Goal: Task Accomplishment & Management: Manage account settings

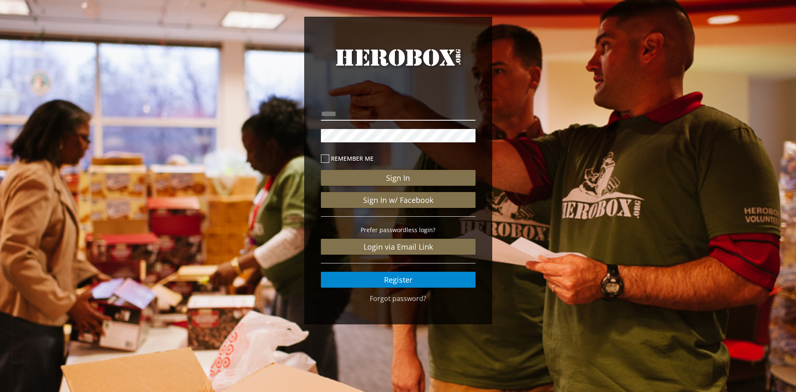
click at [334, 111] on input "email" at bounding box center [398, 113] width 155 height 13
click at [91, 112] on div "HeroBox Remember me Sign In Sign In w/ Facebook Prefer passwordless login? Logi…" at bounding box center [398, 172] width 796 height 345
click at [400, 119] on input "email" at bounding box center [398, 113] width 155 height 13
type input "**********"
click at [321, 170] on button "Sign In" at bounding box center [398, 178] width 155 height 16
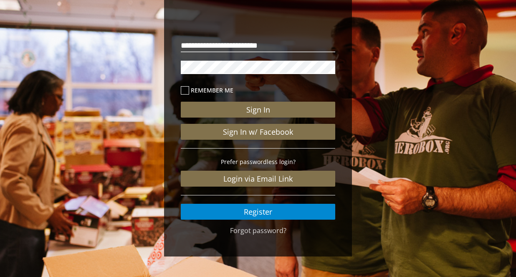
scroll to position [69, 0]
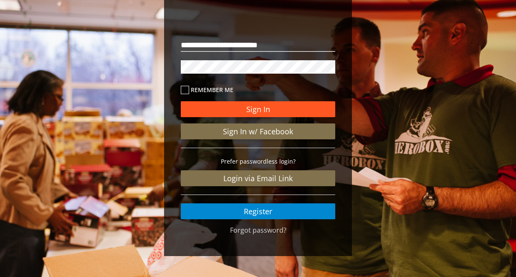
click at [280, 110] on button "Sign In" at bounding box center [258, 109] width 155 height 16
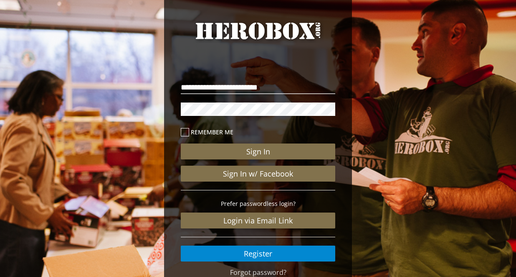
scroll to position [42, 0]
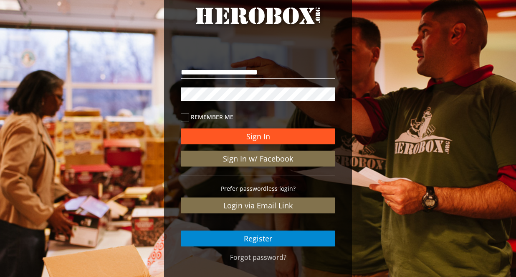
click at [238, 135] on button "Sign In" at bounding box center [258, 136] width 155 height 16
click at [237, 134] on button "Sign In" at bounding box center [258, 136] width 155 height 16
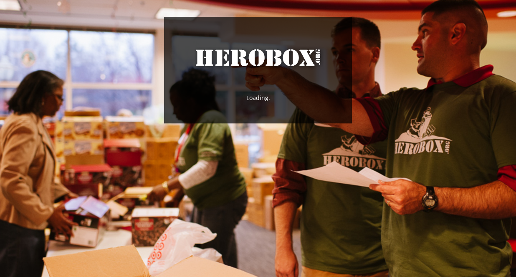
click at [460, 136] on div "HeroBox Loading." at bounding box center [258, 72] width 516 height 144
click at [295, 103] on div "HeroBox Loading." at bounding box center [258, 70] width 188 height 107
click at [300, 118] on div "HeroBox Loading..." at bounding box center [258, 70] width 188 height 107
click at [260, 88] on div "HeroBox Loading." at bounding box center [258, 70] width 188 height 107
click at [291, 66] on link "HeroBox" at bounding box center [258, 65] width 155 height 38
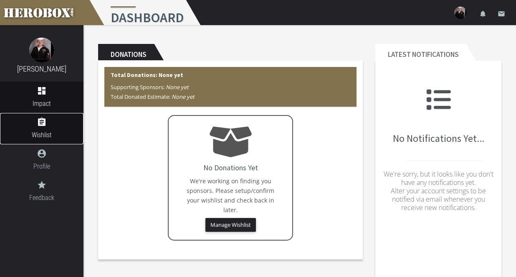
click at [45, 125] on icon "assignment" at bounding box center [42, 122] width 84 height 10
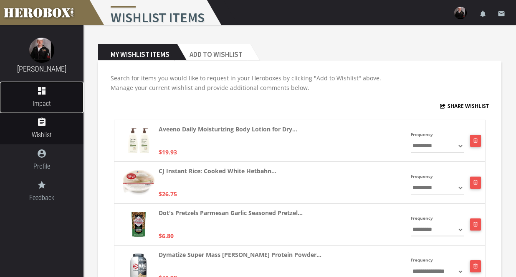
click at [48, 99] on span "Impact" at bounding box center [42, 103] width 84 height 10
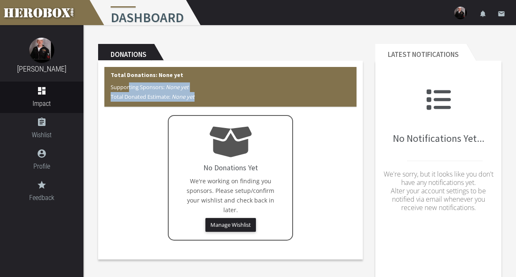
drag, startPoint x: 206, startPoint y: 97, endPoint x: 117, endPoint y: 82, distance: 89.7
click at [117, 82] on p "Supporting Sponsors: None yet Total Donated Estimate: None yet" at bounding box center [231, 91] width 240 height 19
click at [116, 82] on p "Supporting Sponsors: None yet Total Donated Estimate: None yet" at bounding box center [231, 91] width 240 height 19
drag, startPoint x: 108, startPoint y: 83, endPoint x: 216, endPoint y: 94, distance: 108.3
click at [216, 94] on div "Total Donations: None yet Supporting Sponsors: None yet Total Donated Estimate:…" at bounding box center [230, 87] width 252 height 40
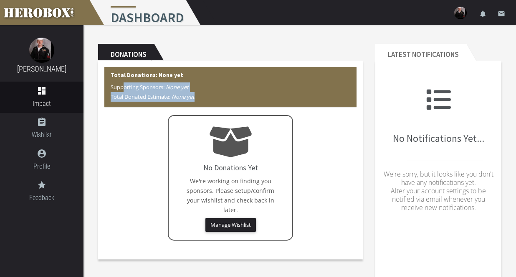
click at [216, 94] on p "Supporting Sponsors: None yet Total Donated Estimate: None yet" at bounding box center [231, 91] width 240 height 19
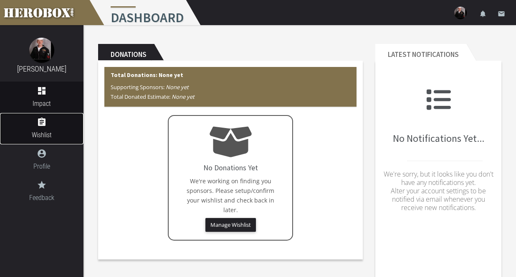
click at [49, 124] on icon "assignment" at bounding box center [42, 122] width 84 height 10
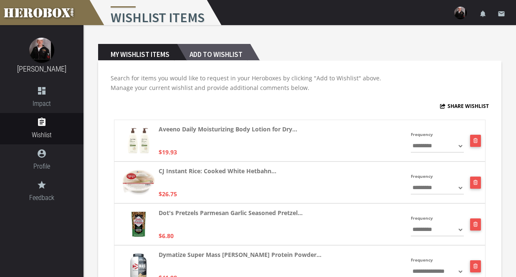
click at [198, 50] on h2 "Add to Wishlist" at bounding box center [213, 52] width 73 height 17
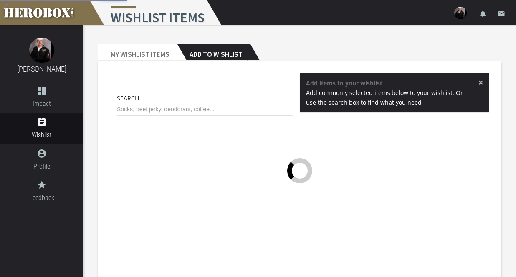
click at [487, 85] on div "× Add items to your wishlist Add commonly selected items below to your wishlist…" at bounding box center [394, 92] width 189 height 39
drag, startPoint x: 479, startPoint y: 81, endPoint x: 316, endPoint y: 16, distance: 175.1
click at [478, 81] on div "× Add items to your wishlist Add commonly selected items below to your wishlist…" at bounding box center [394, 92] width 189 height 39
click at [480, 82] on span "×" at bounding box center [481, 82] width 5 height 8
